Goal: Find specific page/section: Find specific page/section

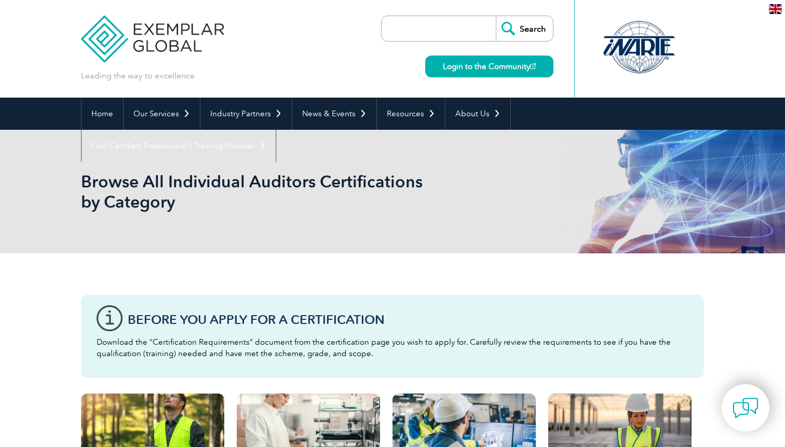
click at [456, 28] on input "search" at bounding box center [441, 28] width 109 height 25
type input "in-109097"
click at [496, 16] on input "Search" at bounding box center [524, 28] width 57 height 25
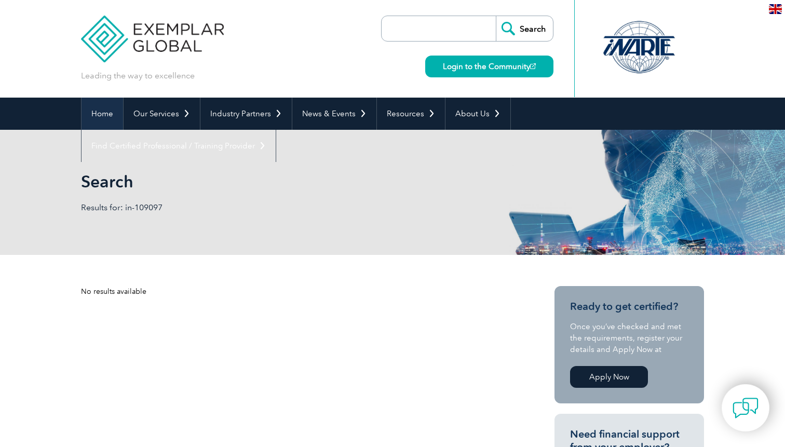
click at [98, 115] on link "Home" at bounding box center [103, 114] width 42 height 32
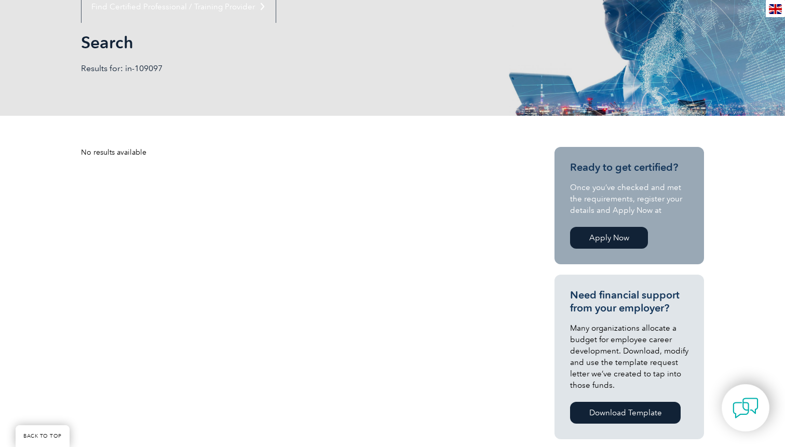
scroll to position [148, 0]
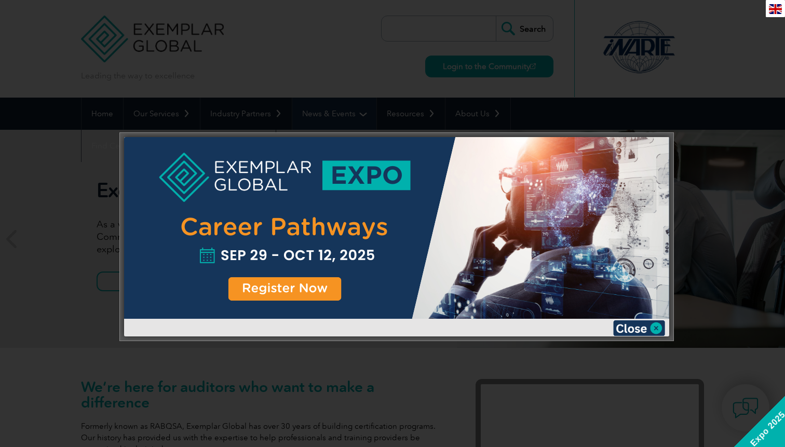
drag, startPoint x: 253, startPoint y: 55, endPoint x: 318, endPoint y: 111, distance: 86.2
click at [253, 55] on div at bounding box center [392, 223] width 785 height 447
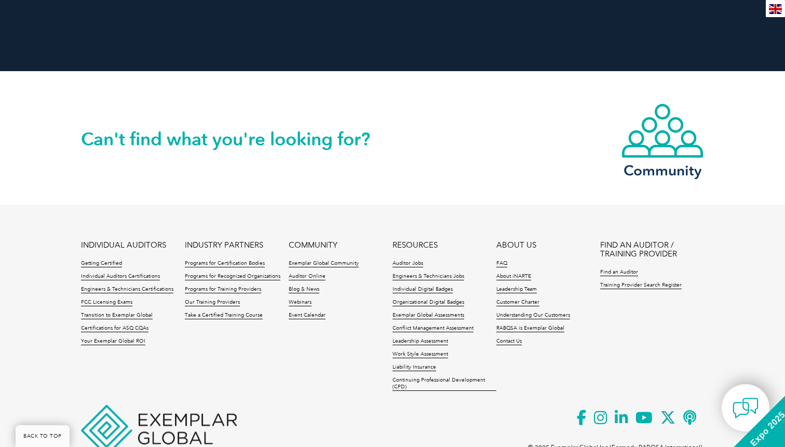
scroll to position [2398, 0]
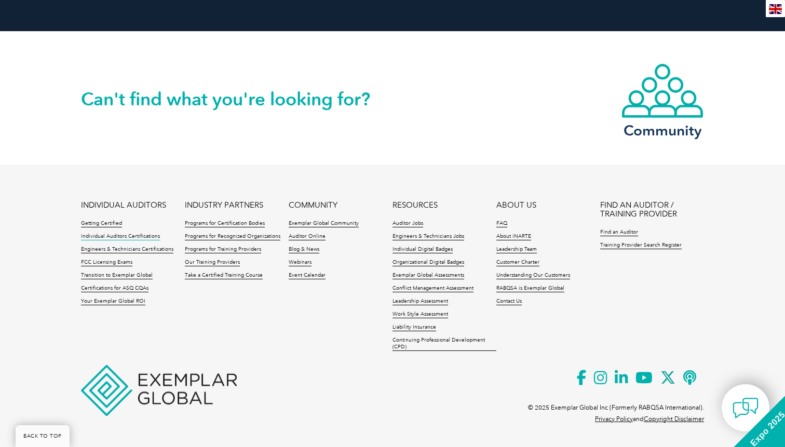
click at [109, 236] on link "Individual Auditors Certifications" at bounding box center [120, 236] width 79 height 7
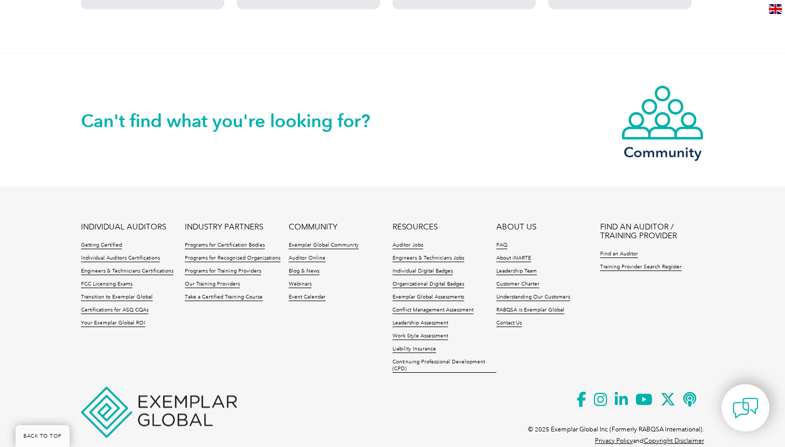
scroll to position [1052, 0]
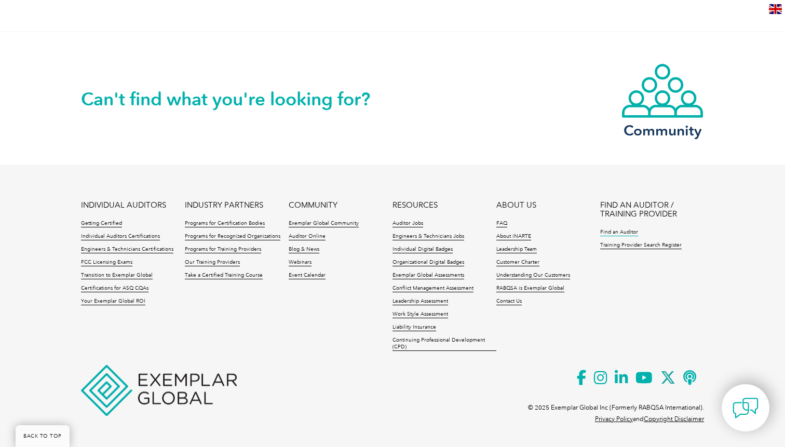
click at [619, 230] on link "Find an Auditor" at bounding box center [619, 232] width 38 height 7
